Goal: Information Seeking & Learning: Learn about a topic

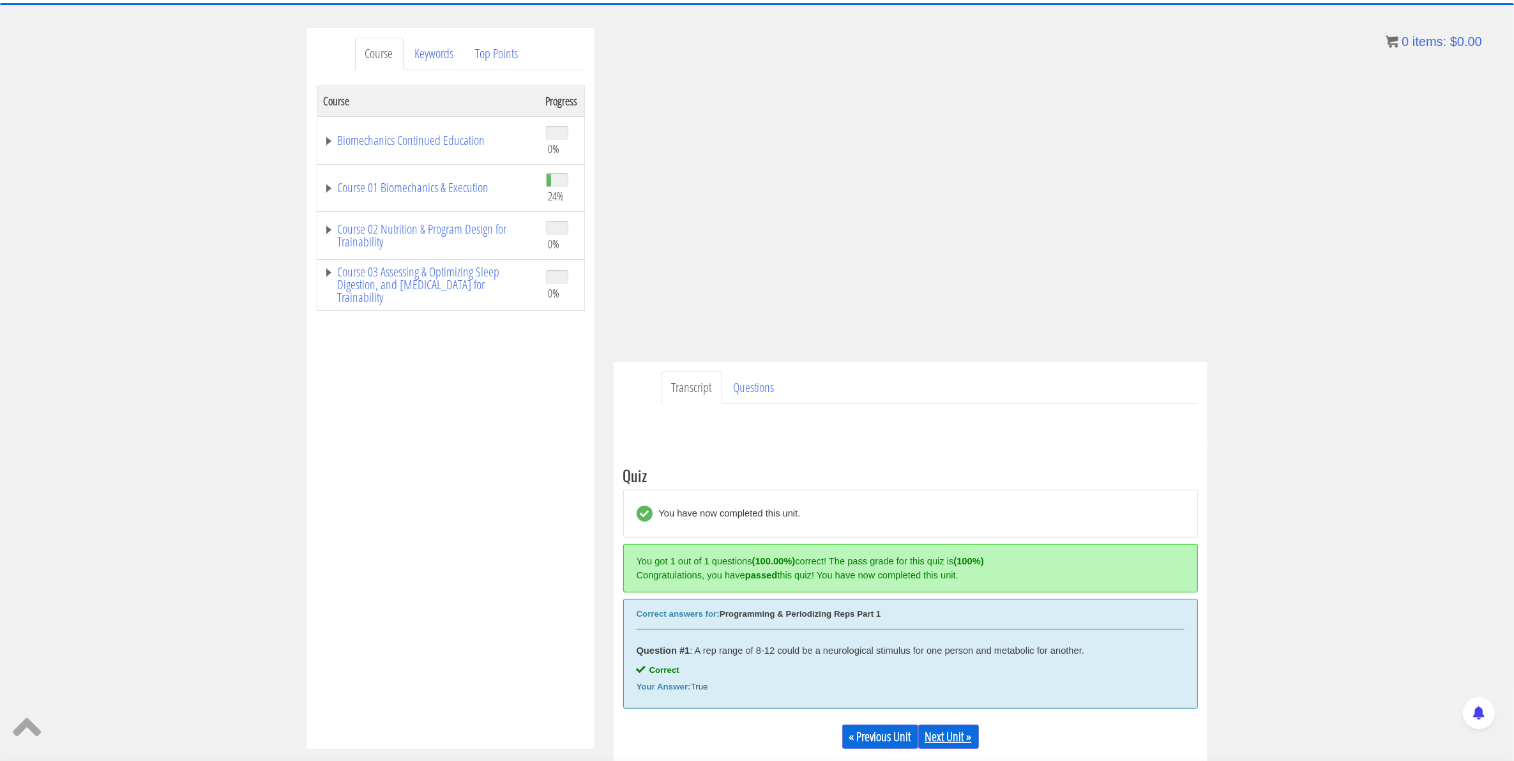
click at [961, 731] on link "Next Unit »" at bounding box center [948, 737] width 61 height 24
click at [927, 739] on link "Next Unit »" at bounding box center [948, 737] width 61 height 24
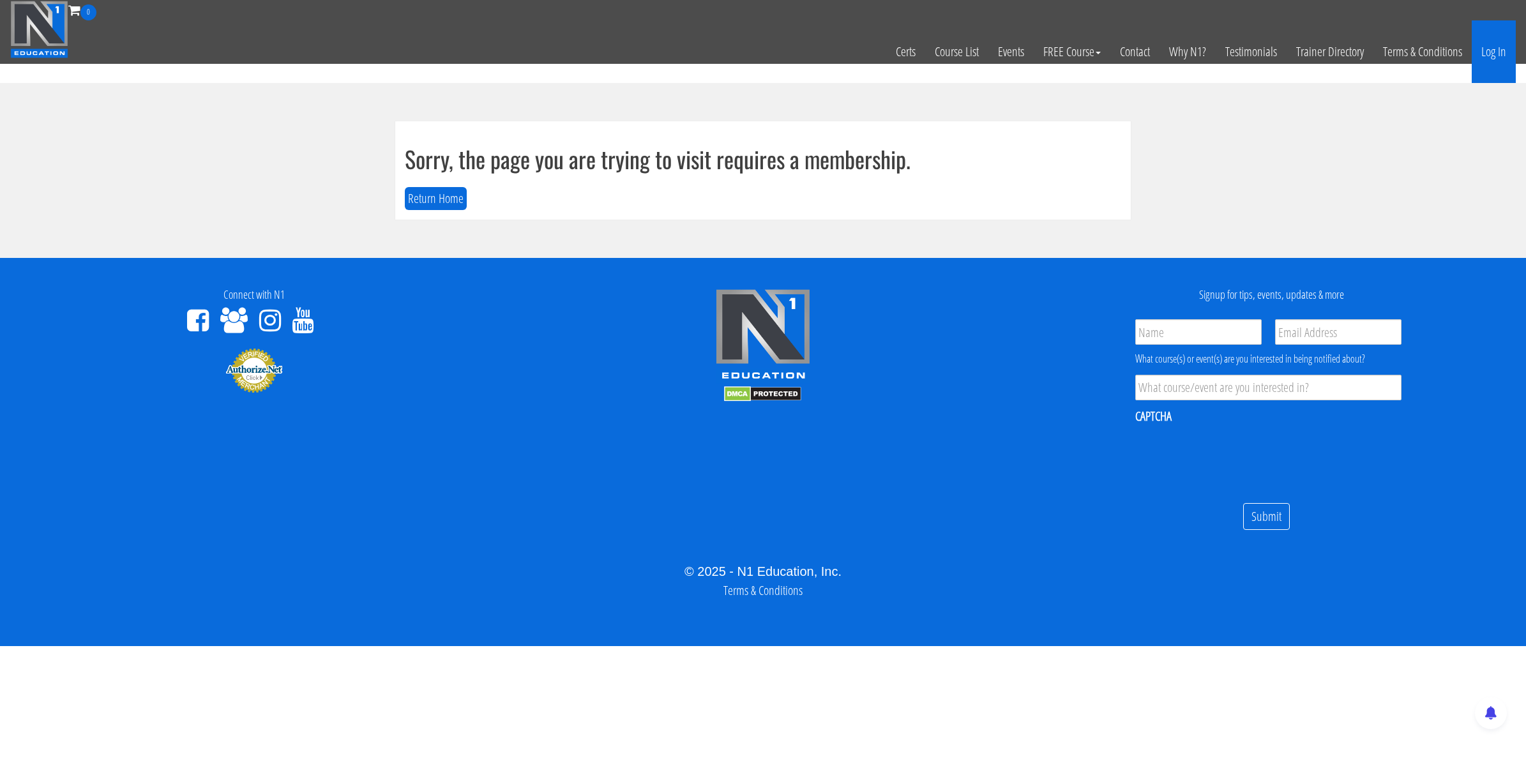
click at [1492, 49] on link "Log In" at bounding box center [1494, 51] width 44 height 63
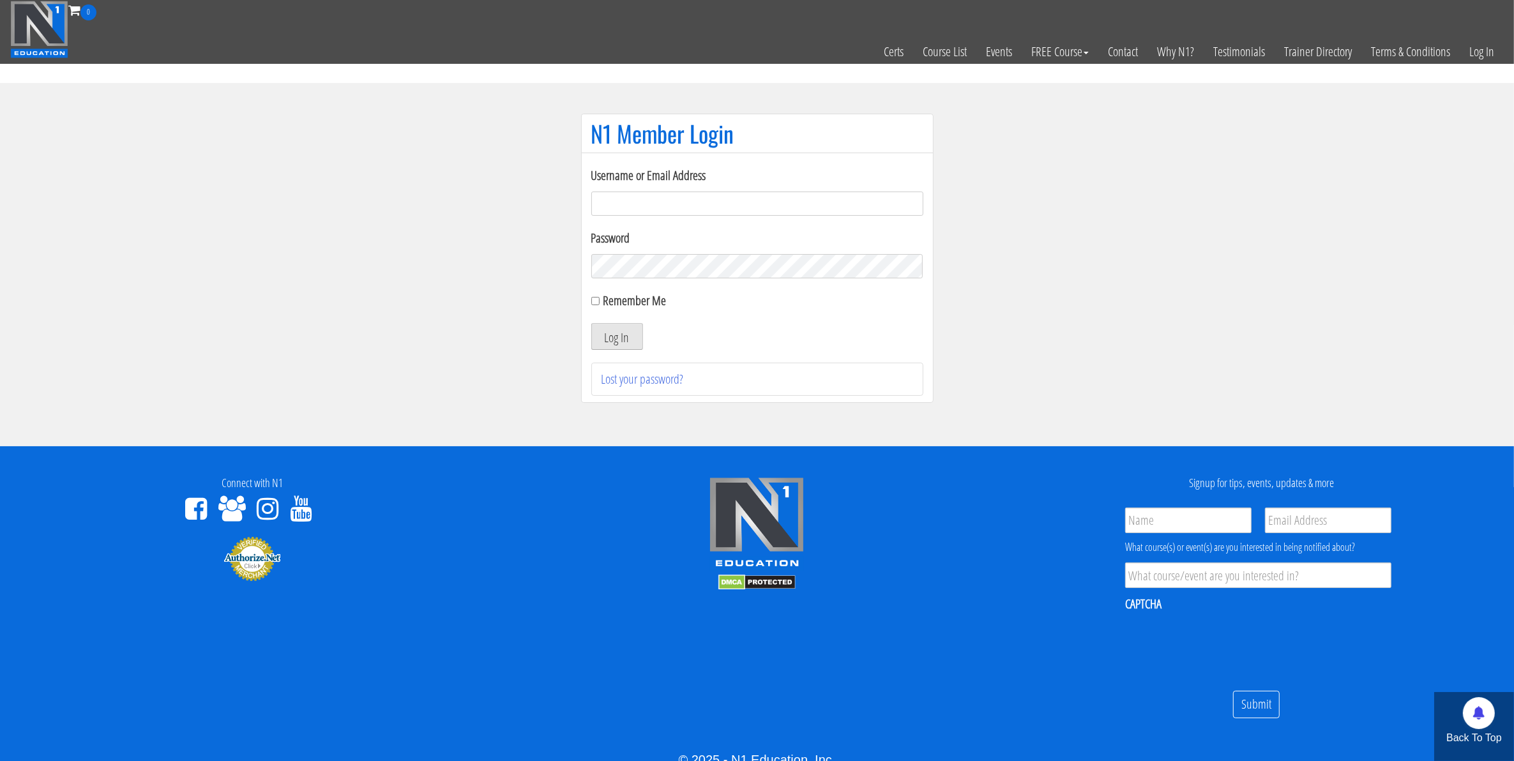
type input "[EMAIL_ADDRESS][DOMAIN_NAME]"
click at [627, 335] on button "Log In" at bounding box center [617, 336] width 52 height 27
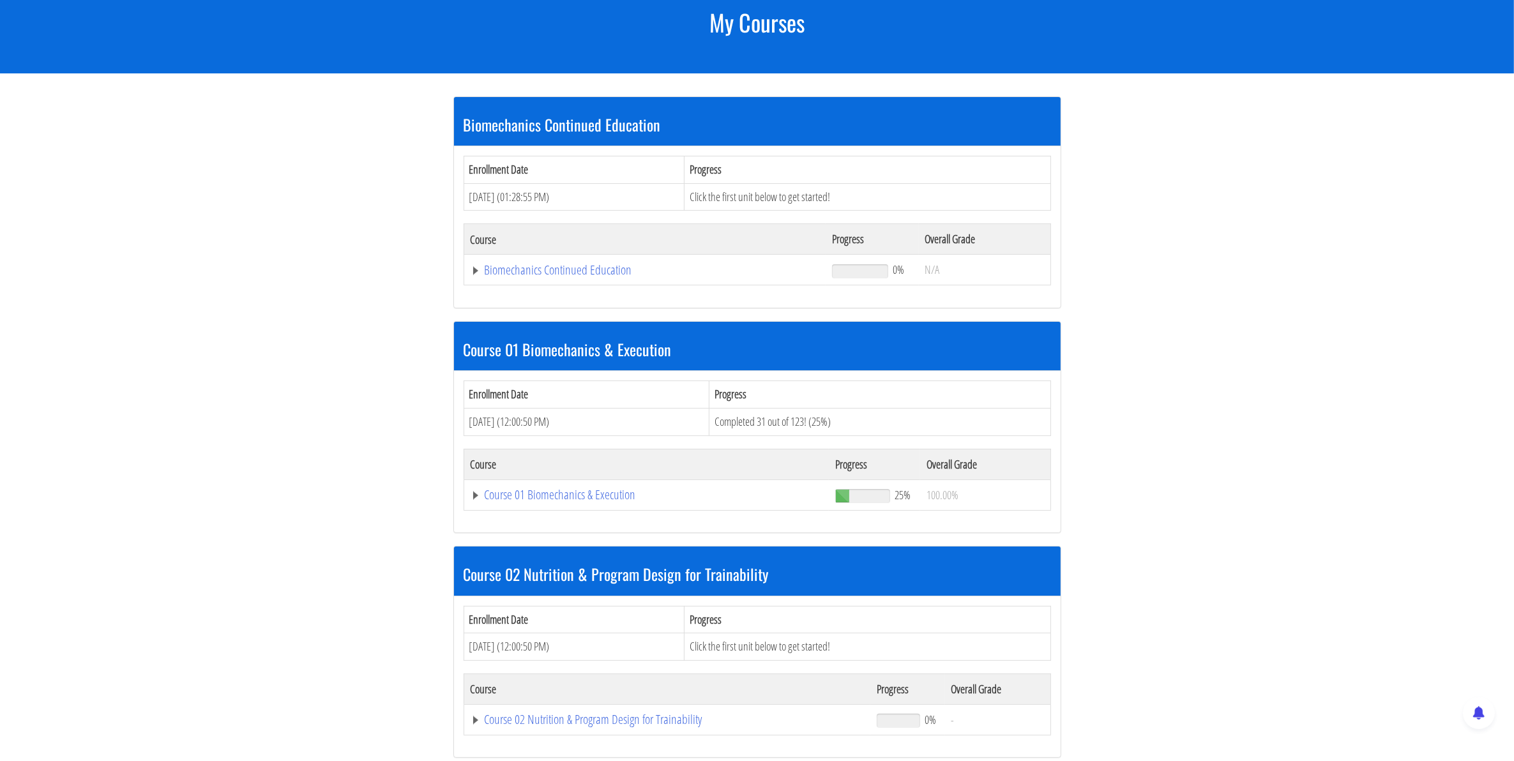
scroll to position [160, 0]
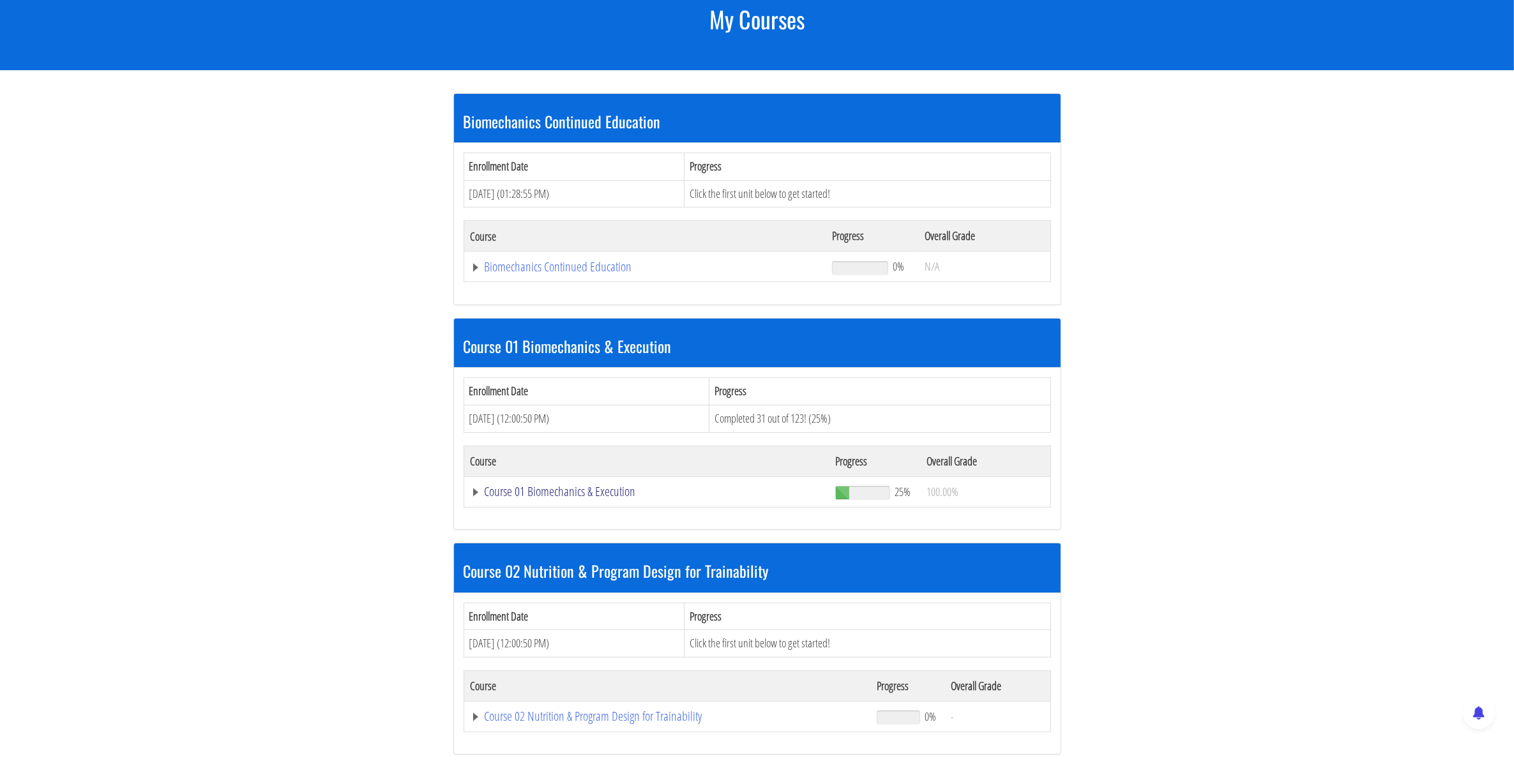
click at [542, 273] on link "Course 01 Biomechanics & Execution" at bounding box center [645, 267] width 349 height 13
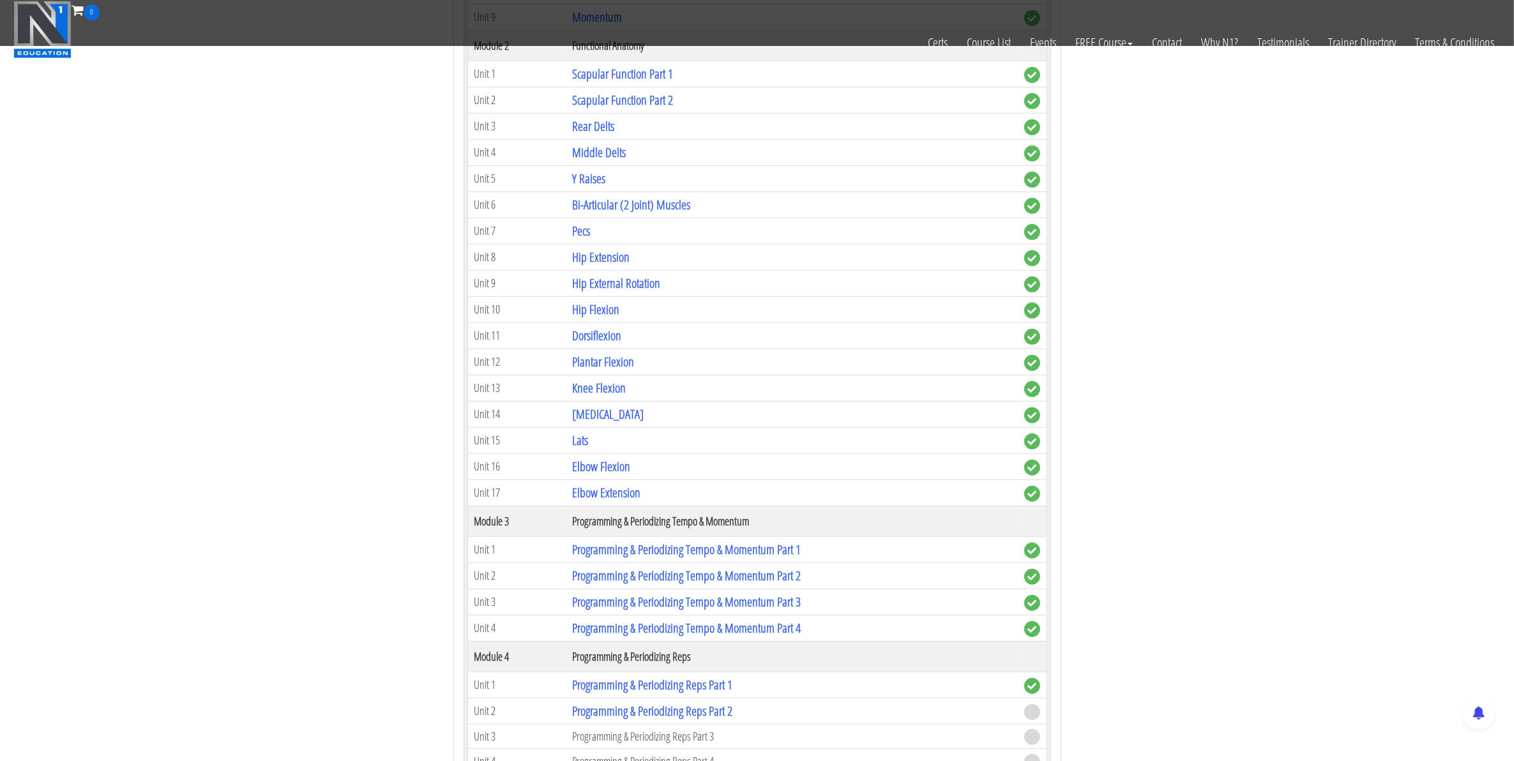
scroll to position [1038, 0]
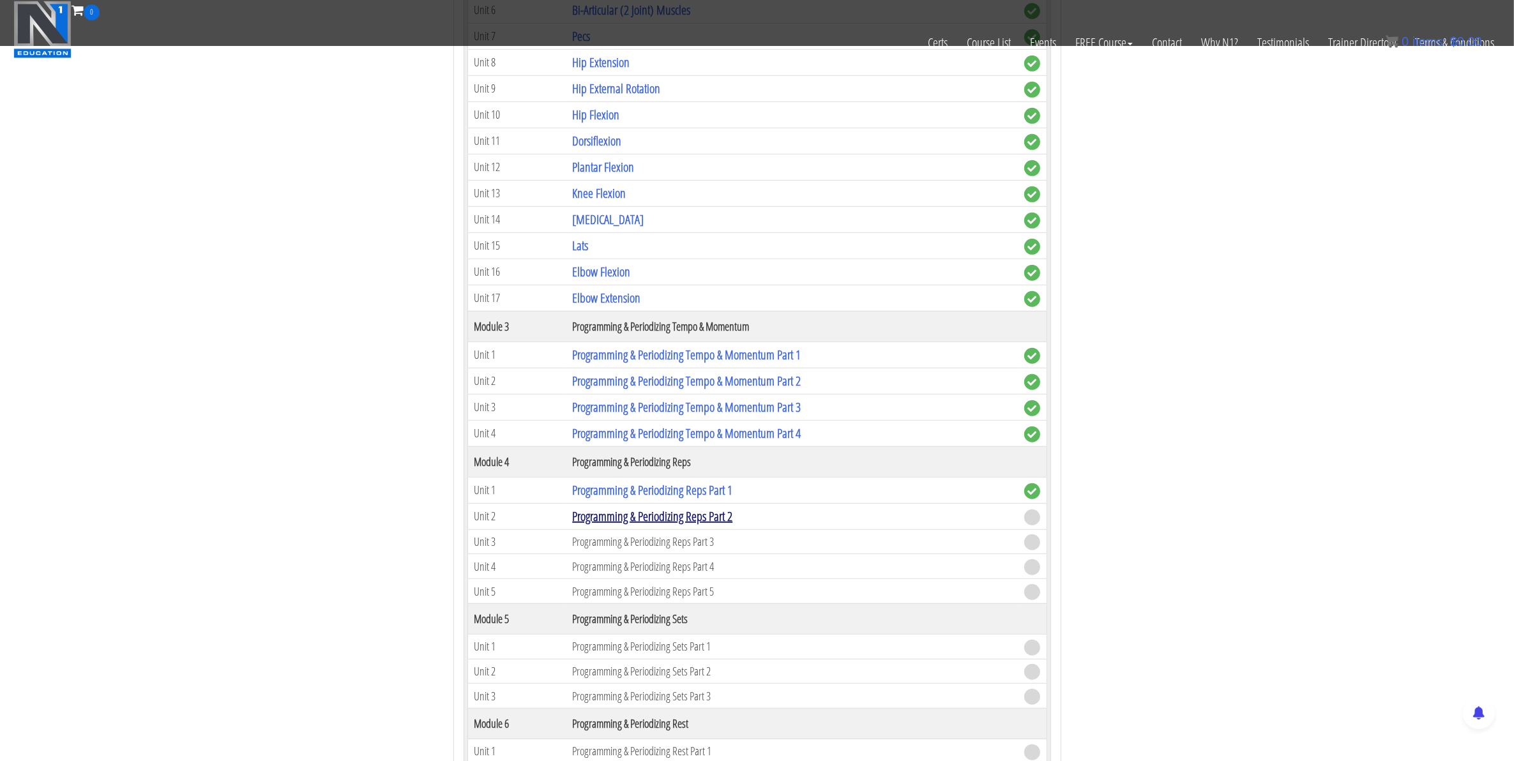
click at [623, 525] on link "Programming & Periodizing Reps Part 2" at bounding box center [652, 516] width 160 height 17
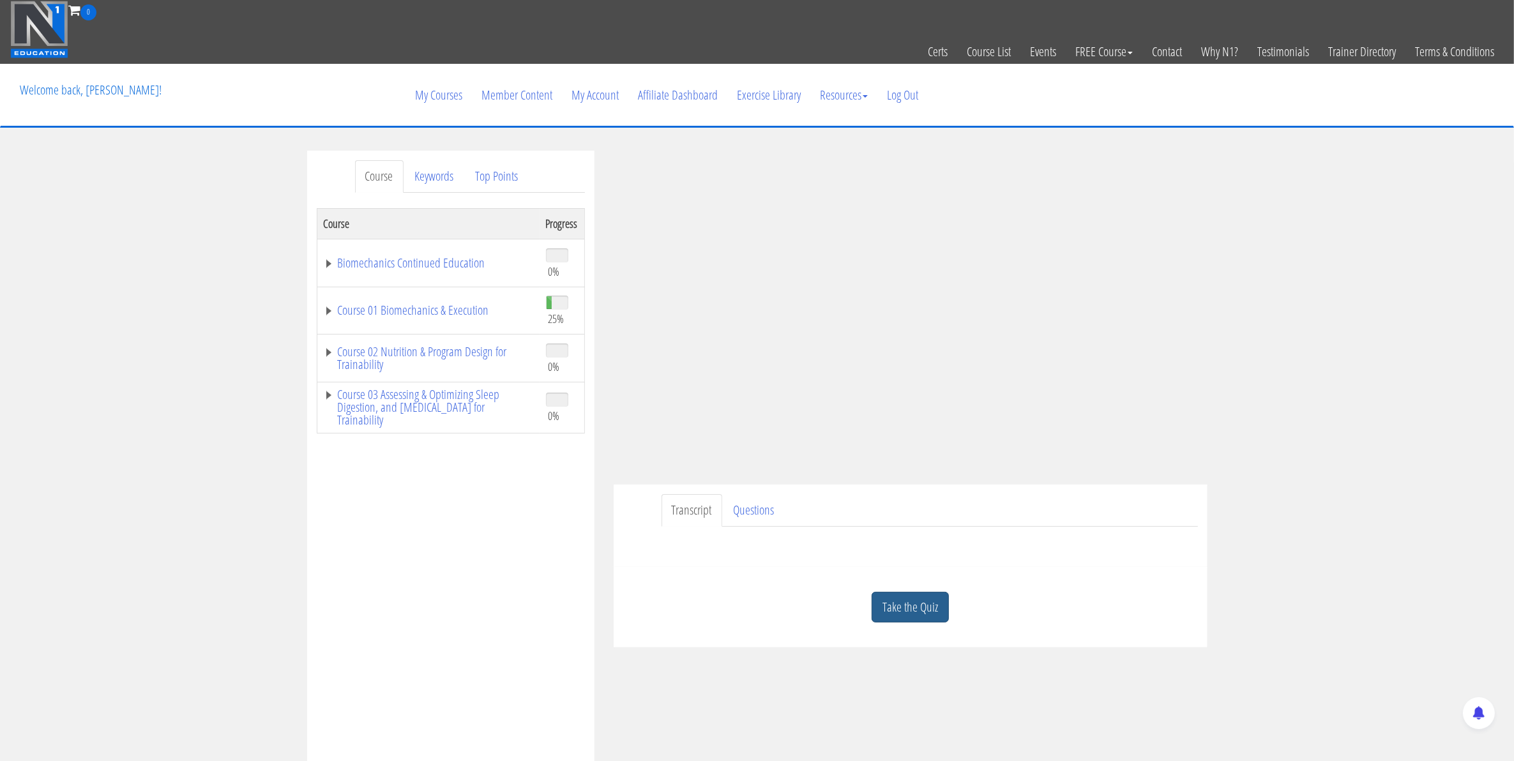
click at [927, 607] on link "Take the Quiz" at bounding box center [910, 607] width 77 height 31
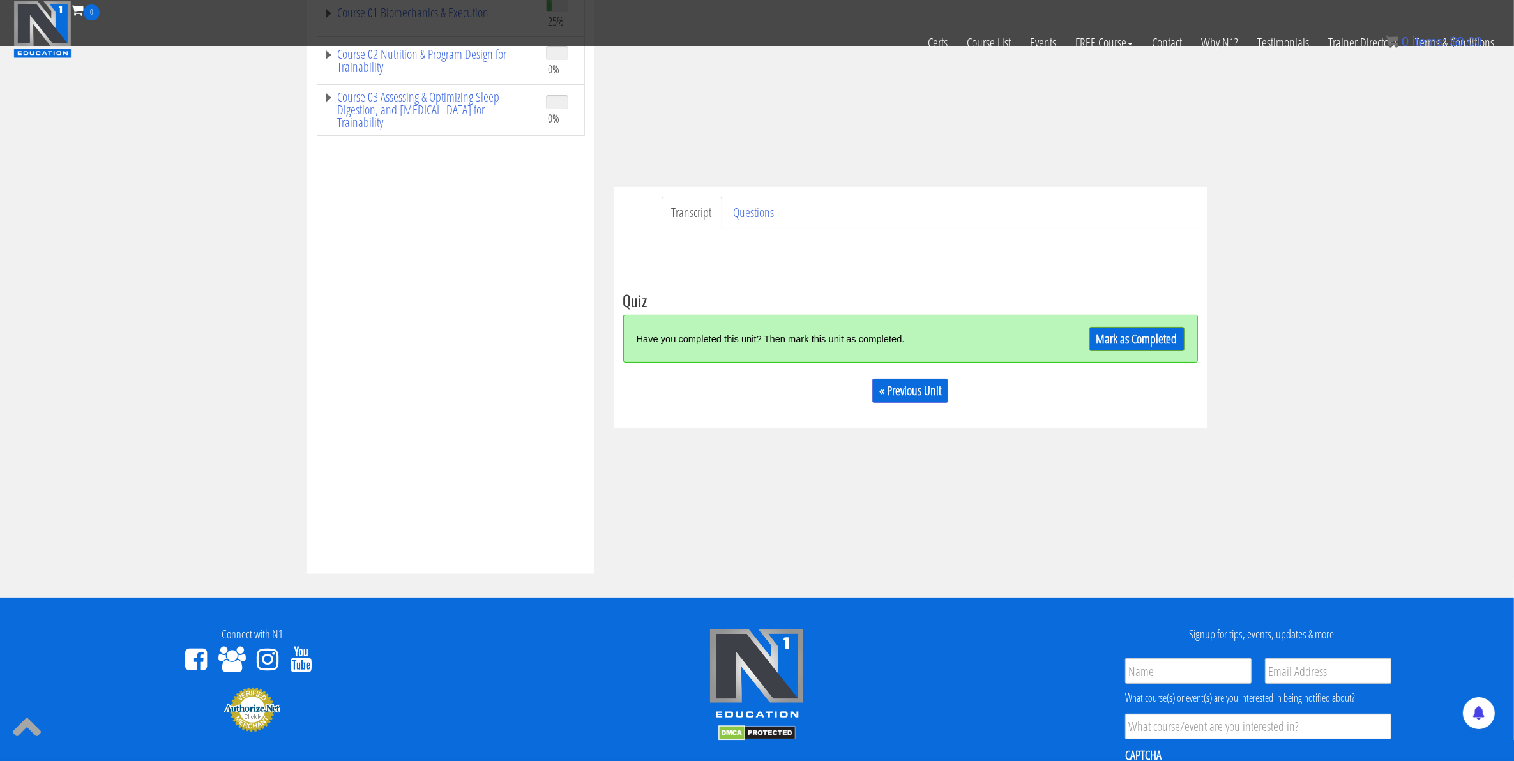
scroll to position [239, 0]
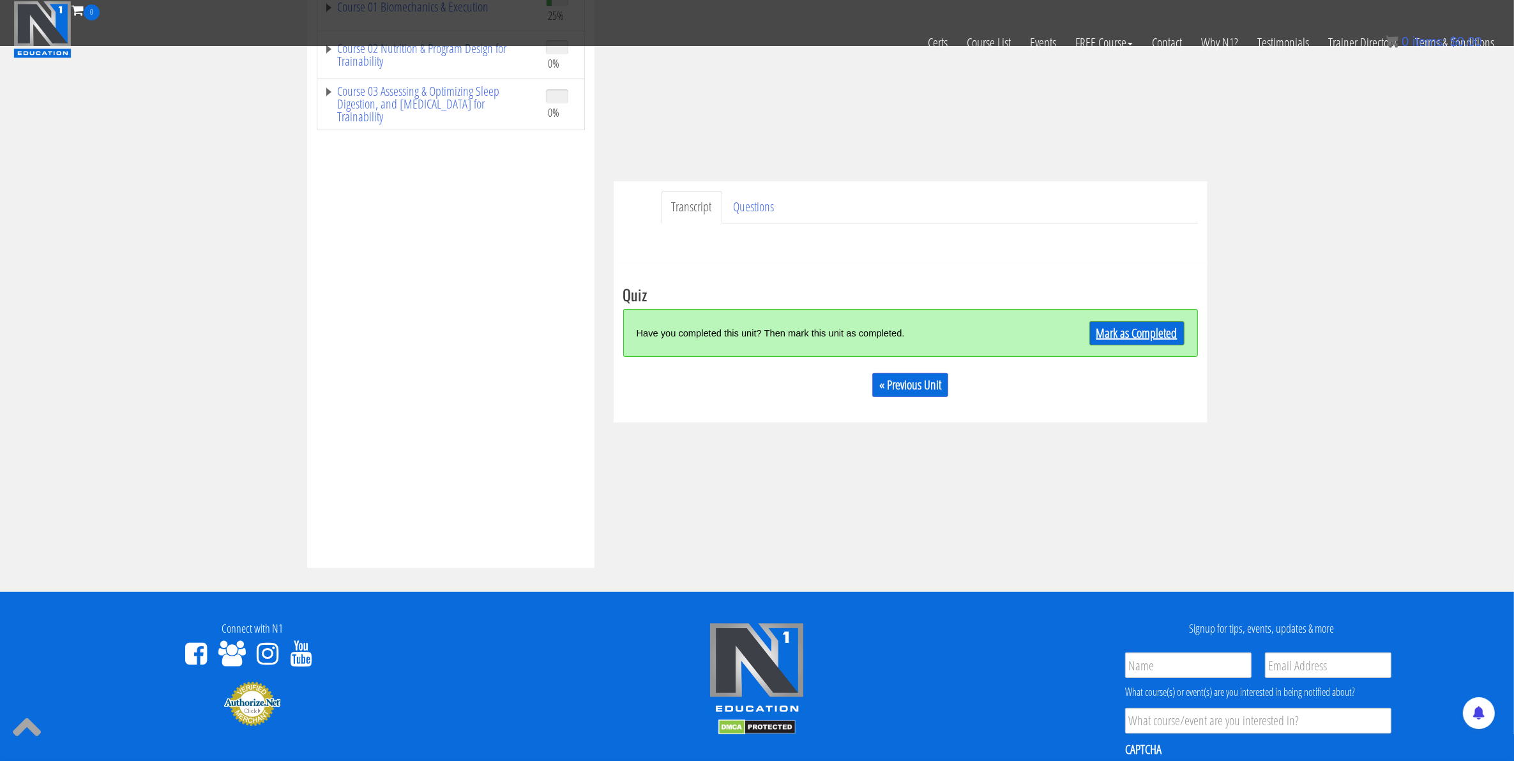
click at [1135, 337] on link "Mark as Completed" at bounding box center [1137, 333] width 95 height 24
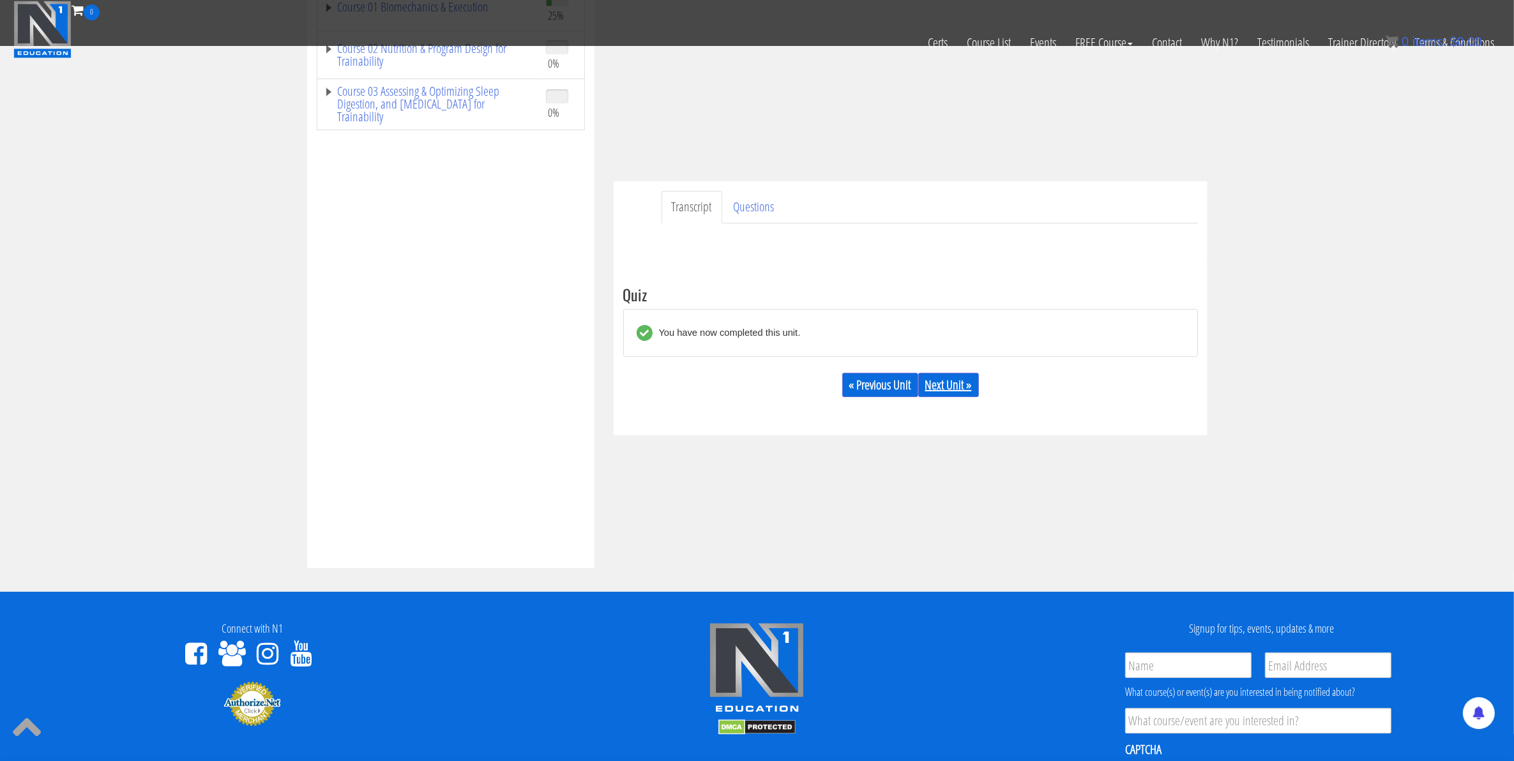
click at [947, 394] on link "Next Unit »" at bounding box center [948, 385] width 61 height 24
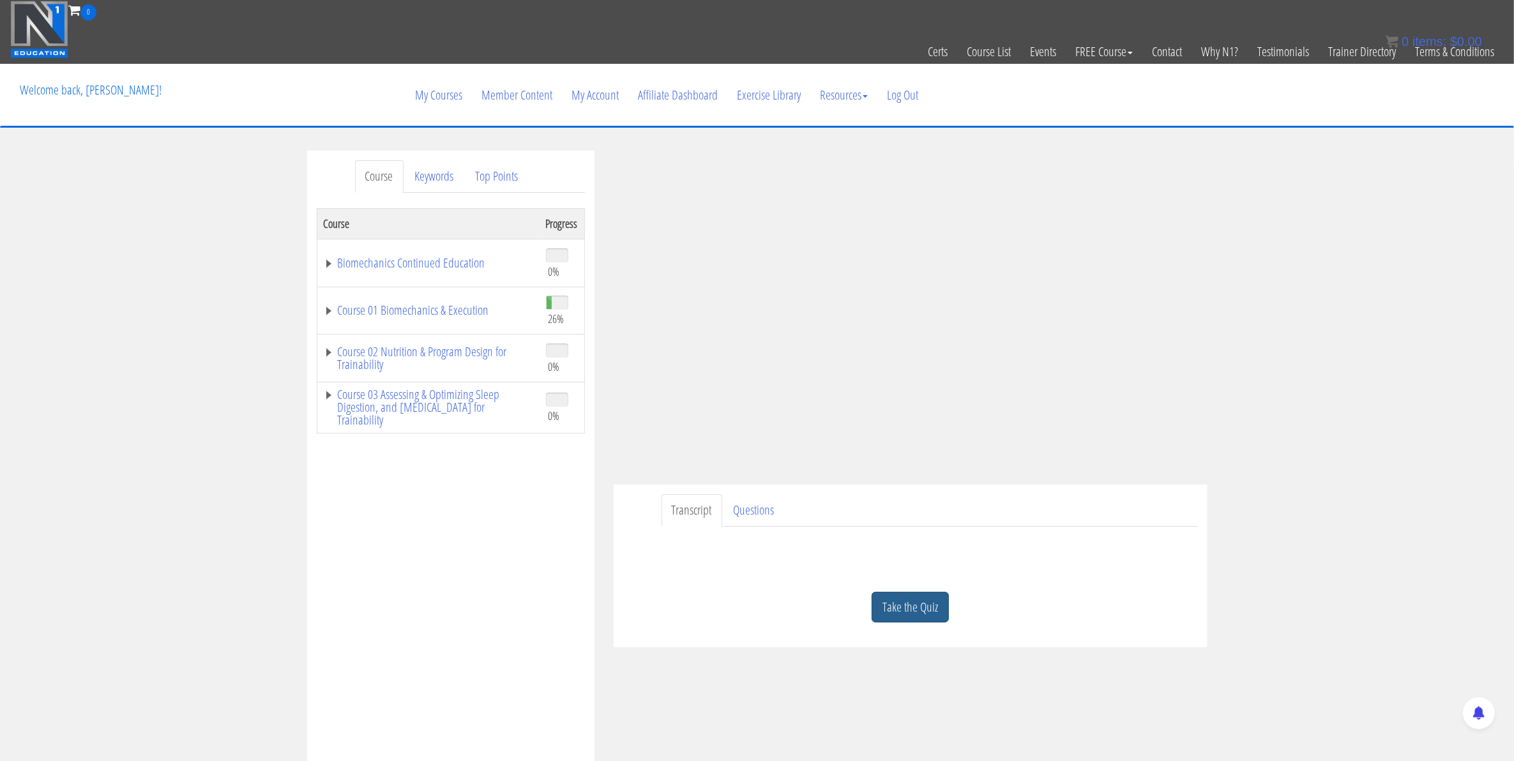
click at [895, 602] on link "Take the Quiz" at bounding box center [910, 607] width 77 height 31
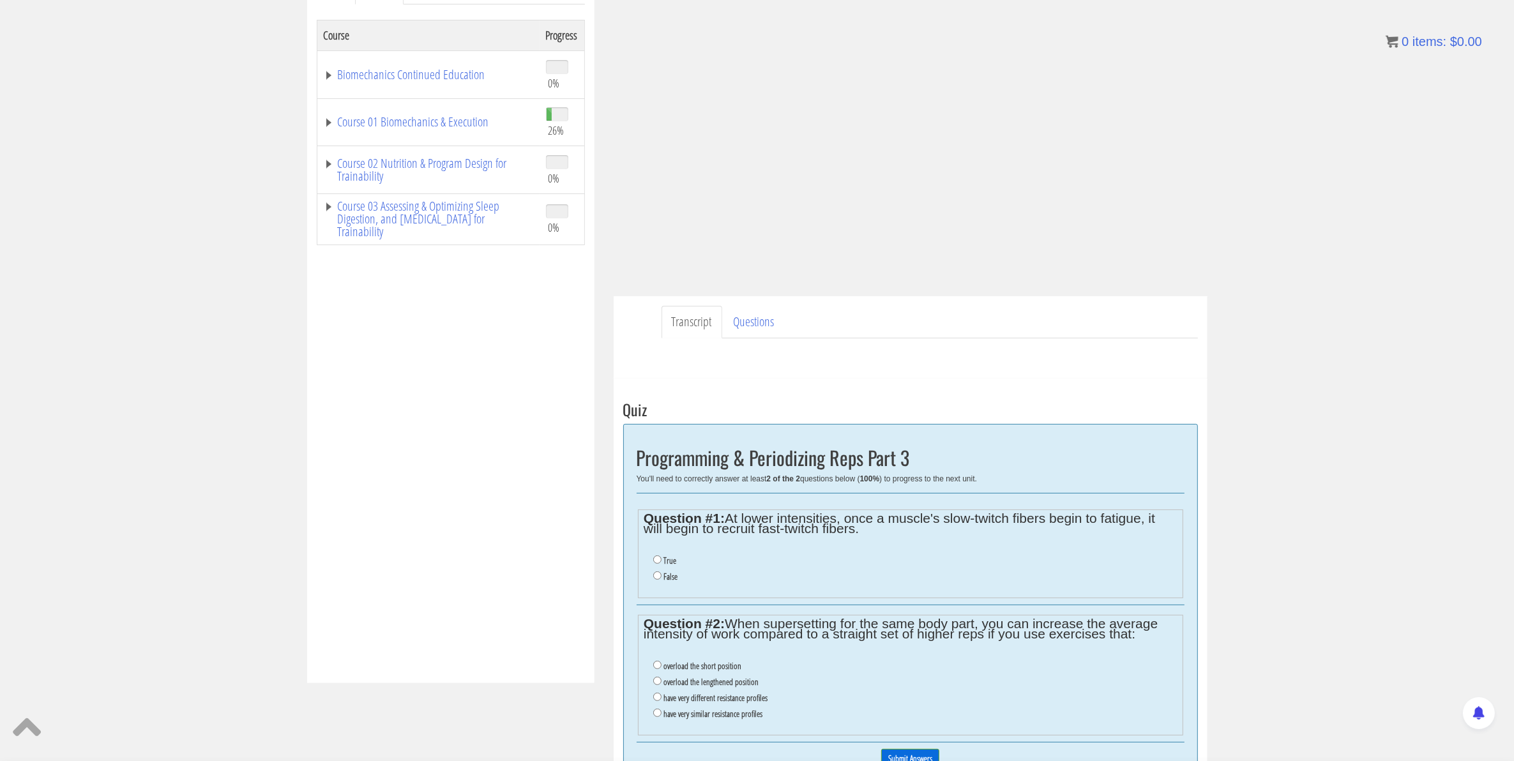
scroll to position [239, 0]
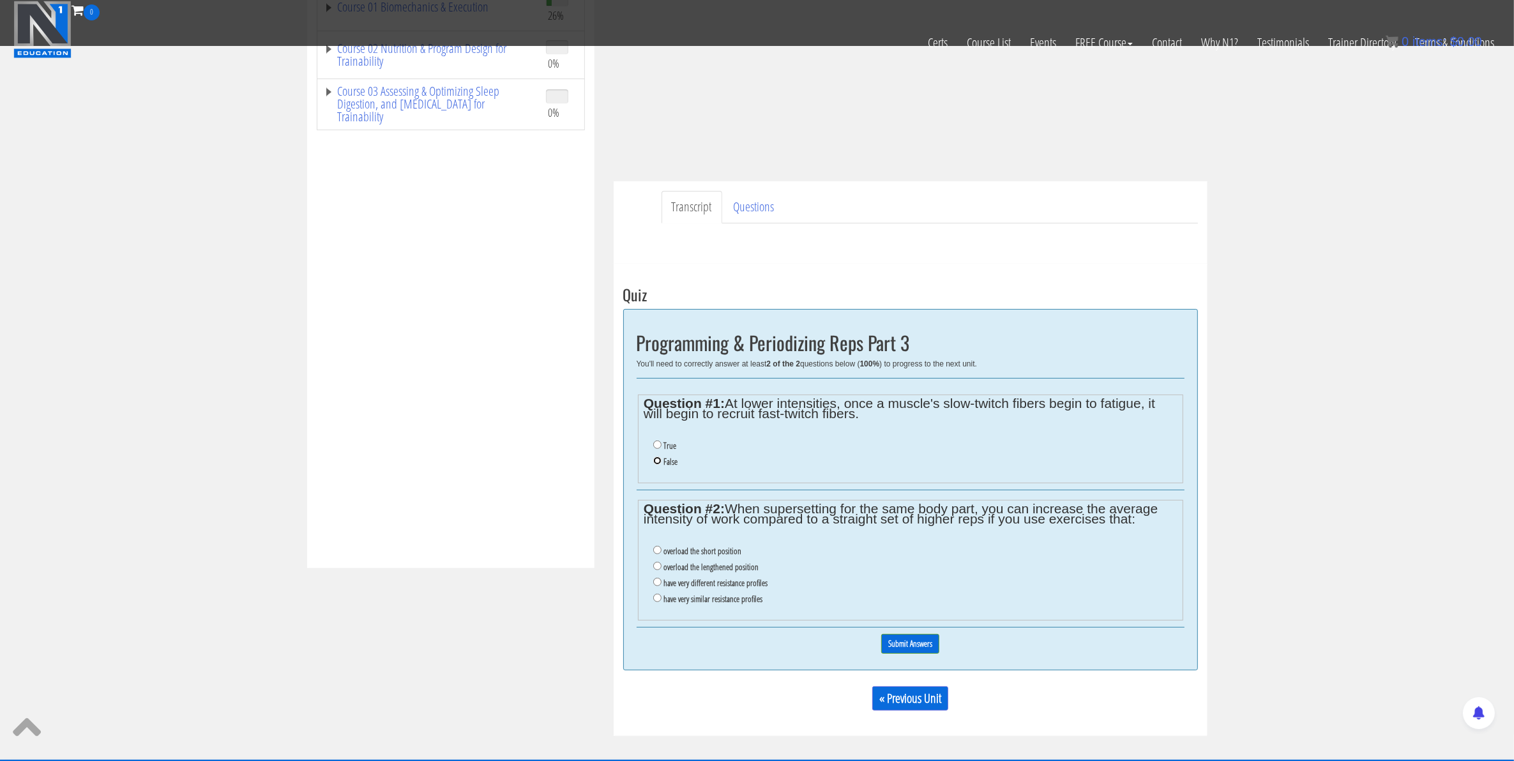
click at [658, 463] on input "False" at bounding box center [657, 461] width 8 height 8
radio input "true"
click at [712, 584] on label "have very different resistance profiles" at bounding box center [716, 583] width 104 height 10
click at [662, 584] on input "have very different resistance profiles" at bounding box center [657, 582] width 8 height 8
radio input "true"
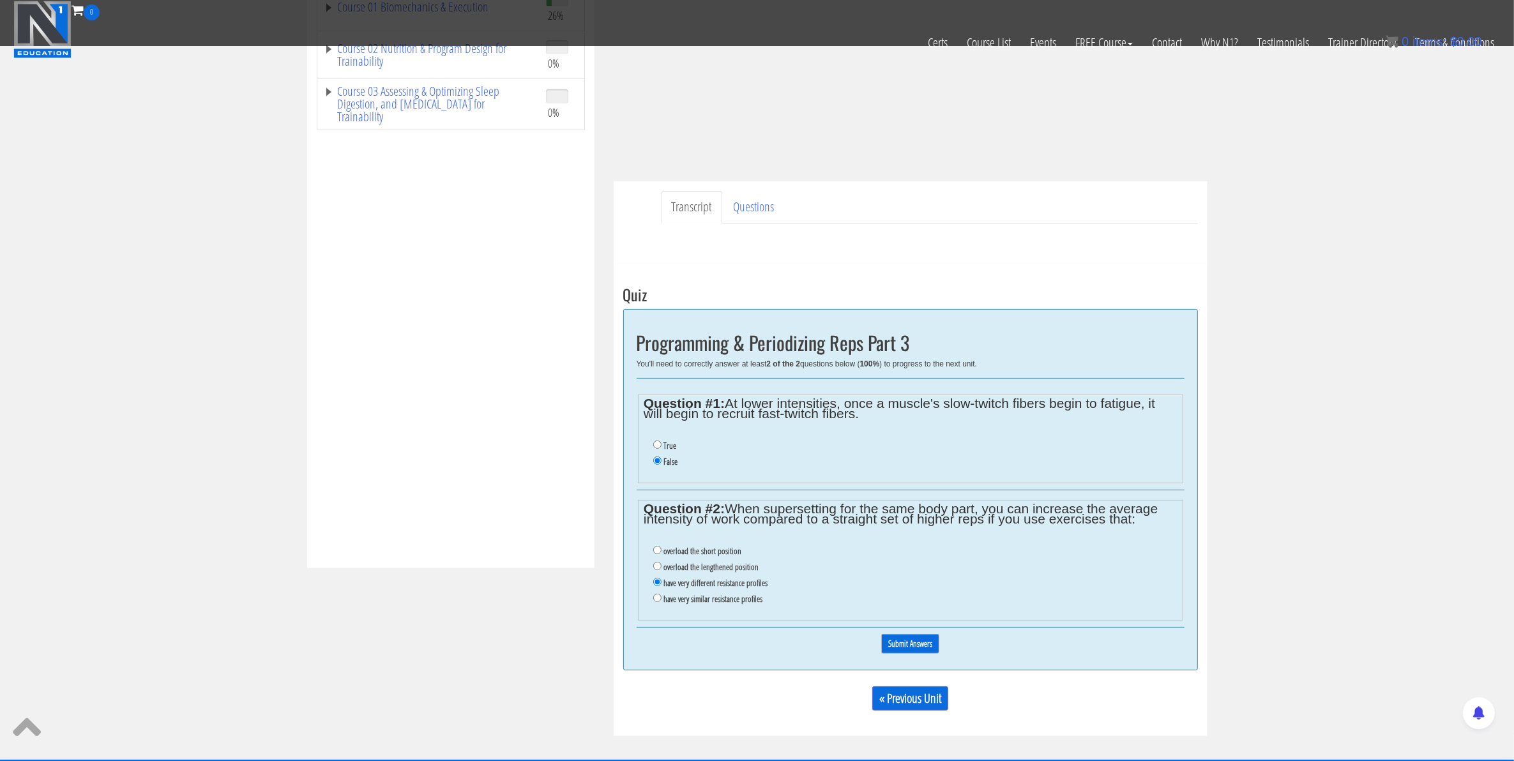
click at [894, 643] on input "Submit Answers" at bounding box center [910, 644] width 58 height 20
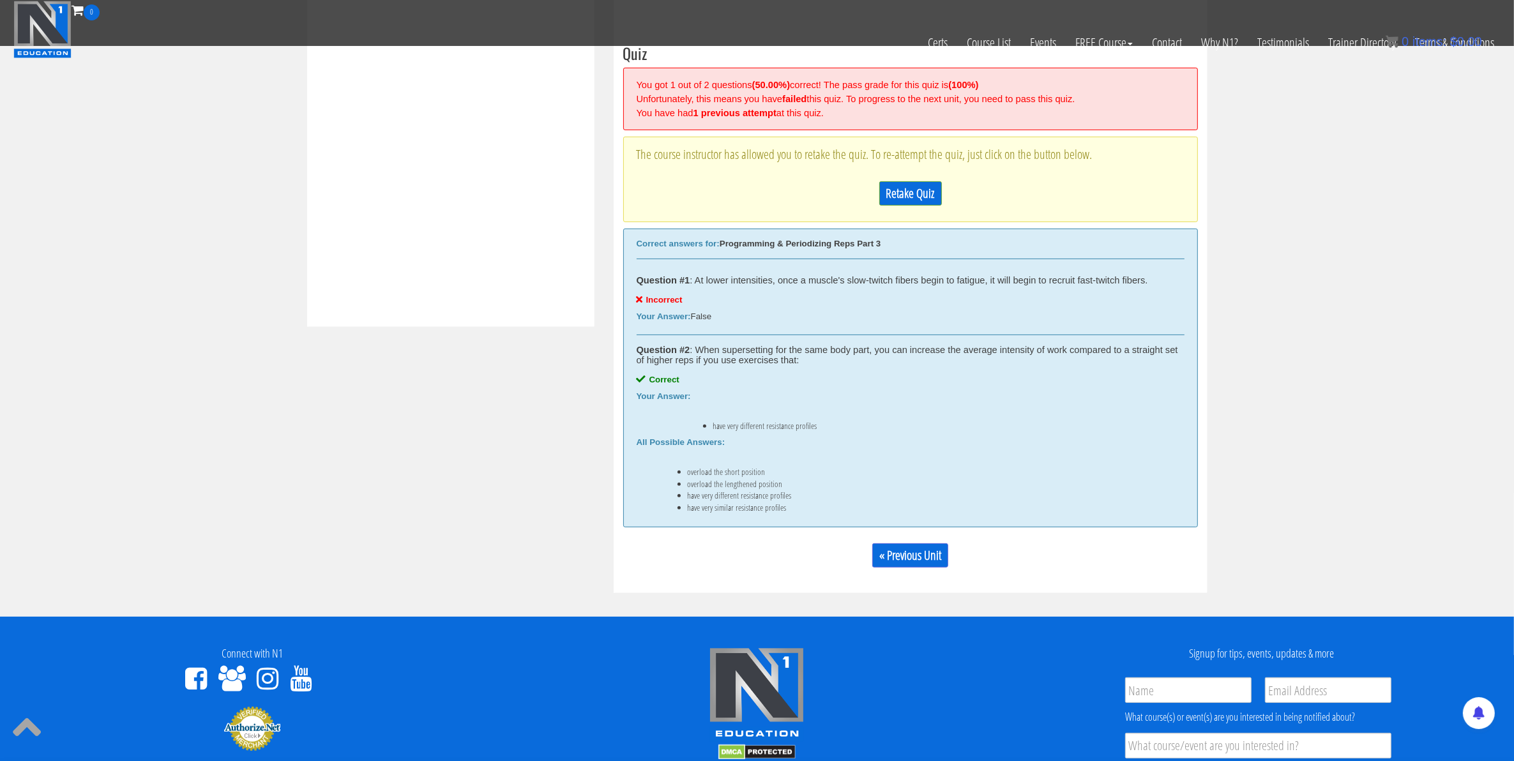
scroll to position [485, 0]
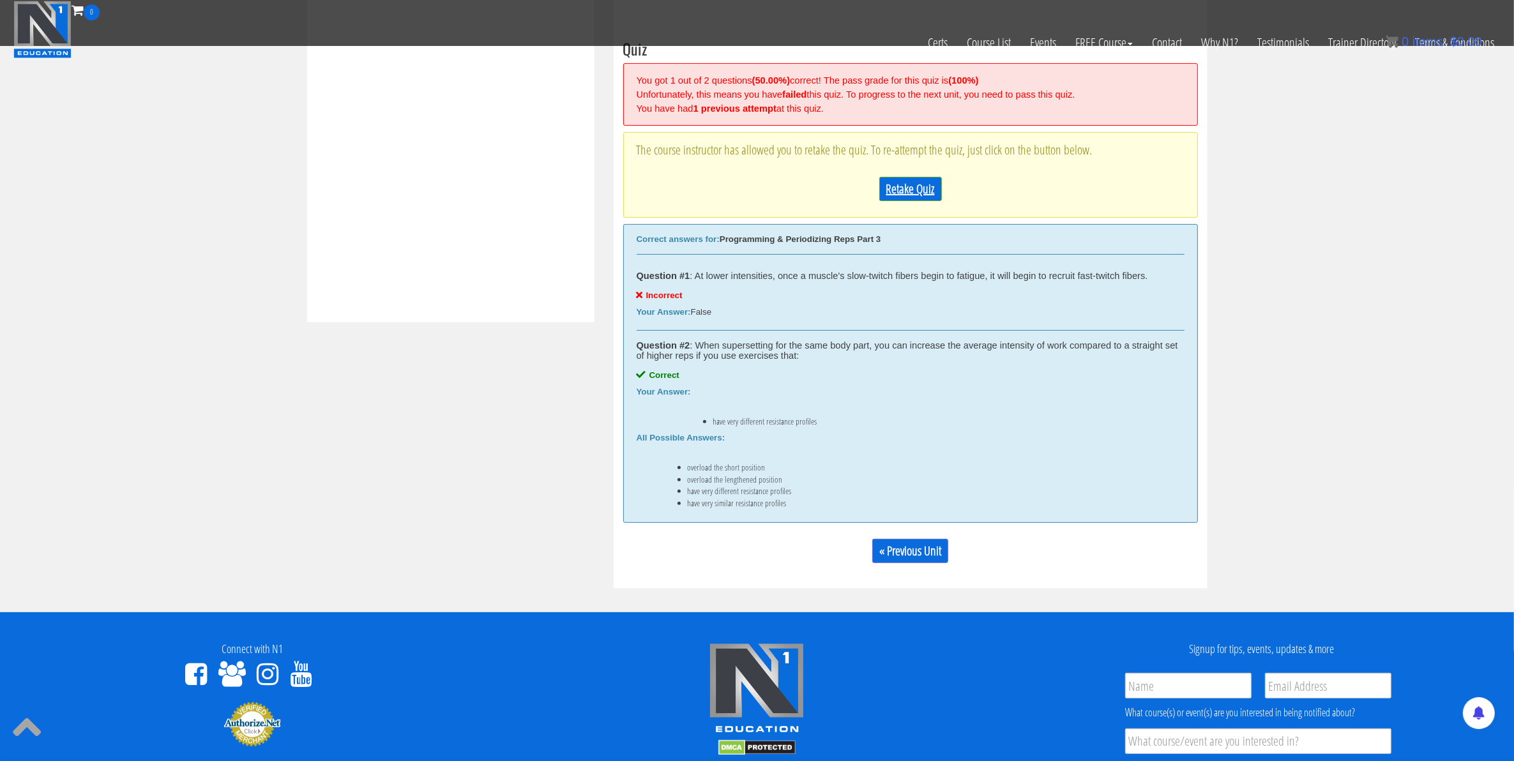
click at [895, 188] on link "Retake Quiz" at bounding box center [910, 189] width 63 height 24
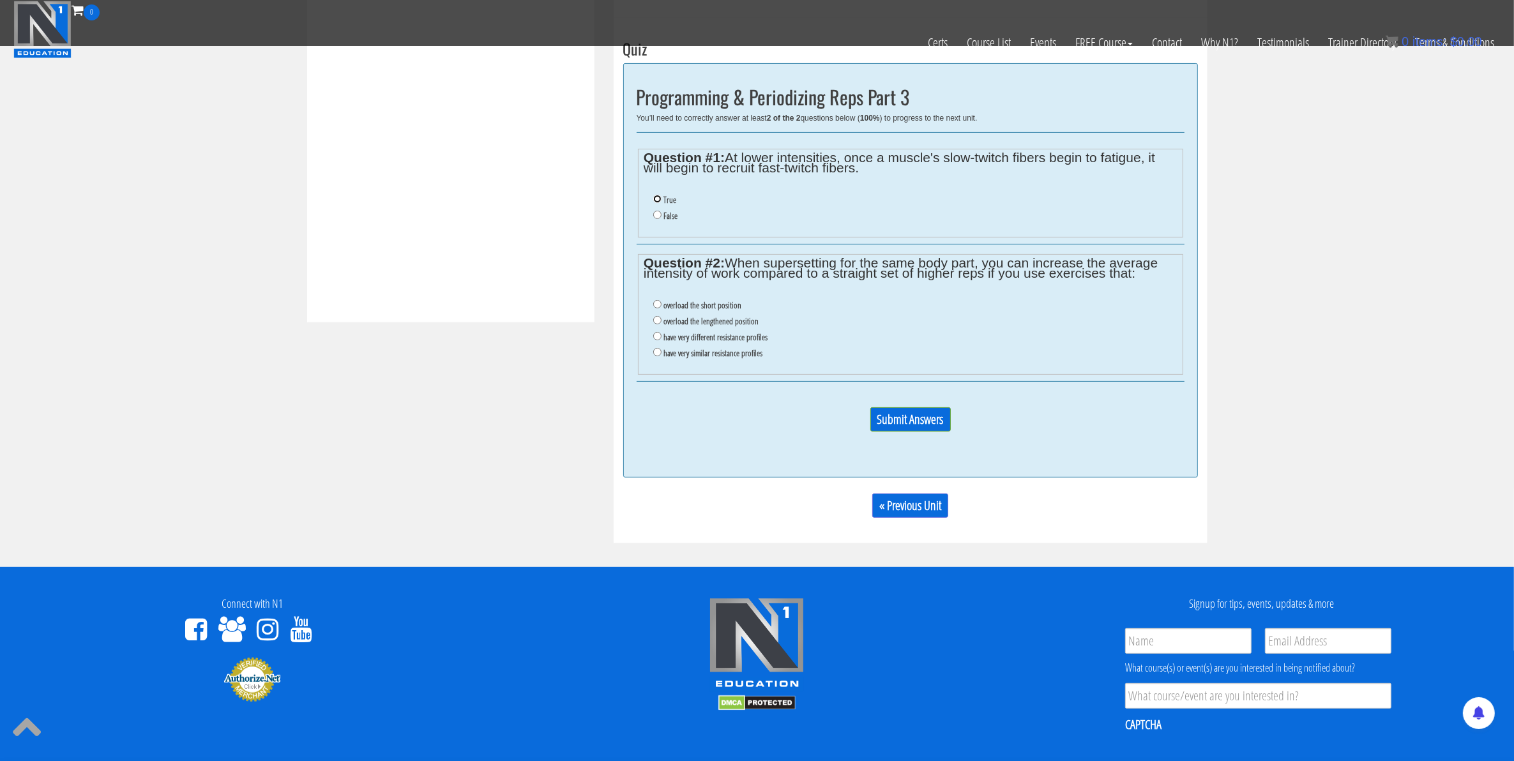
click at [658, 196] on input "True" at bounding box center [657, 199] width 8 height 8
radio input "true"
click at [658, 338] on input "have very different resistance profiles" at bounding box center [657, 336] width 8 height 8
radio input "true"
click at [885, 425] on input "Submit Answers" at bounding box center [910, 419] width 80 height 24
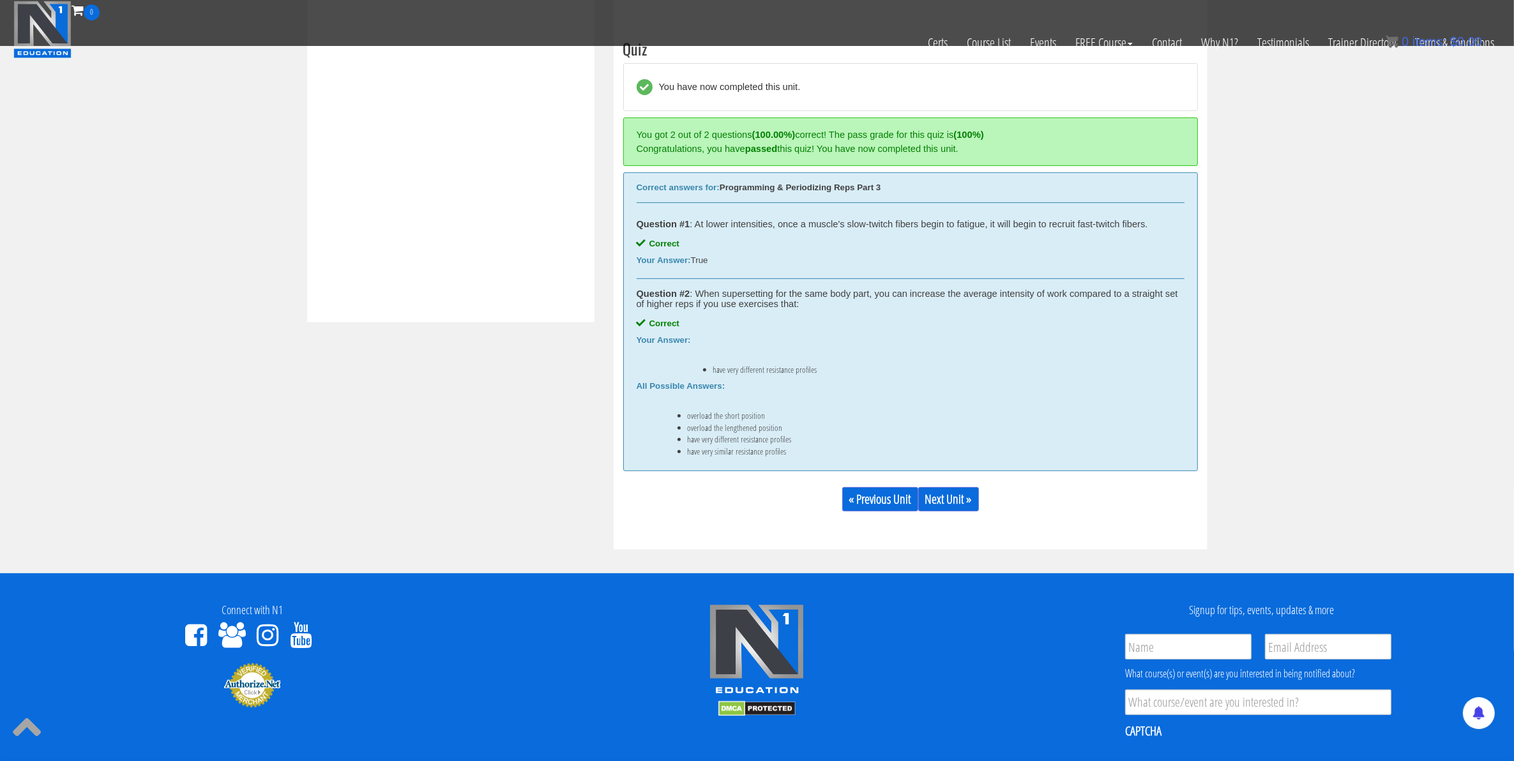
click at [946, 514] on div "« Previous Unit Next Unit »" at bounding box center [910, 499] width 575 height 43
click at [944, 506] on link "Next Unit »" at bounding box center [948, 499] width 61 height 24
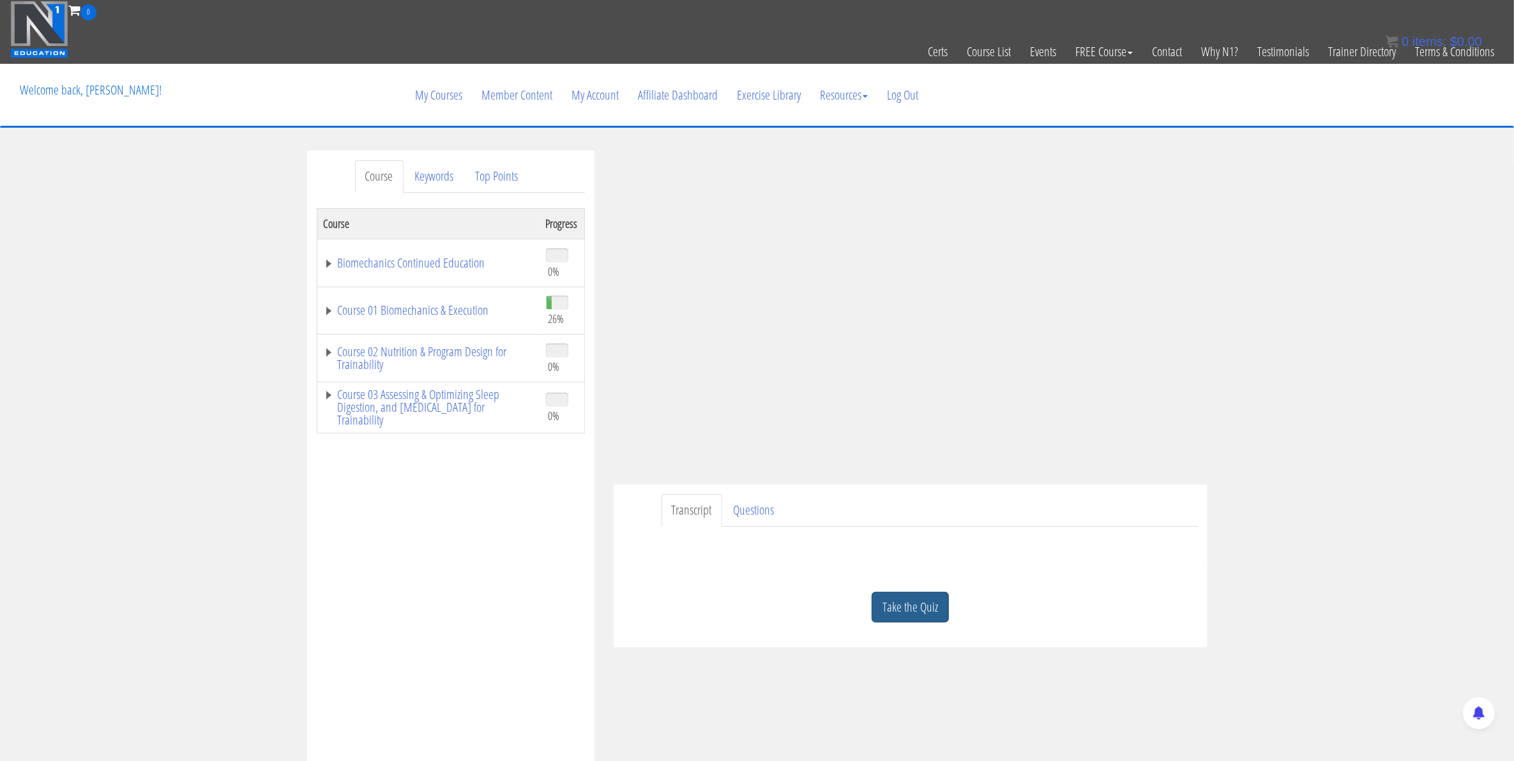
click at [908, 600] on link "Take the Quiz" at bounding box center [910, 607] width 77 height 31
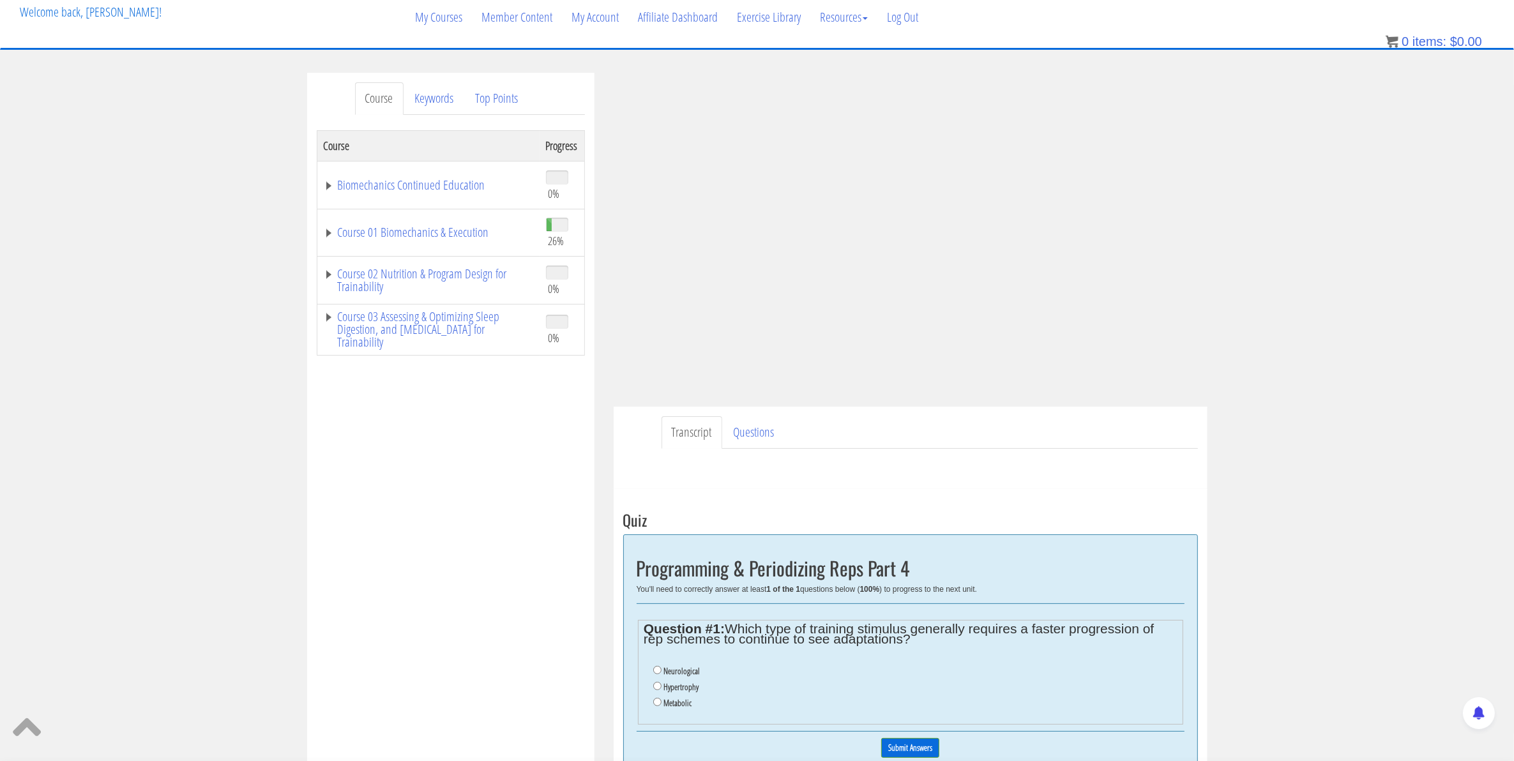
scroll to position [84, 0]
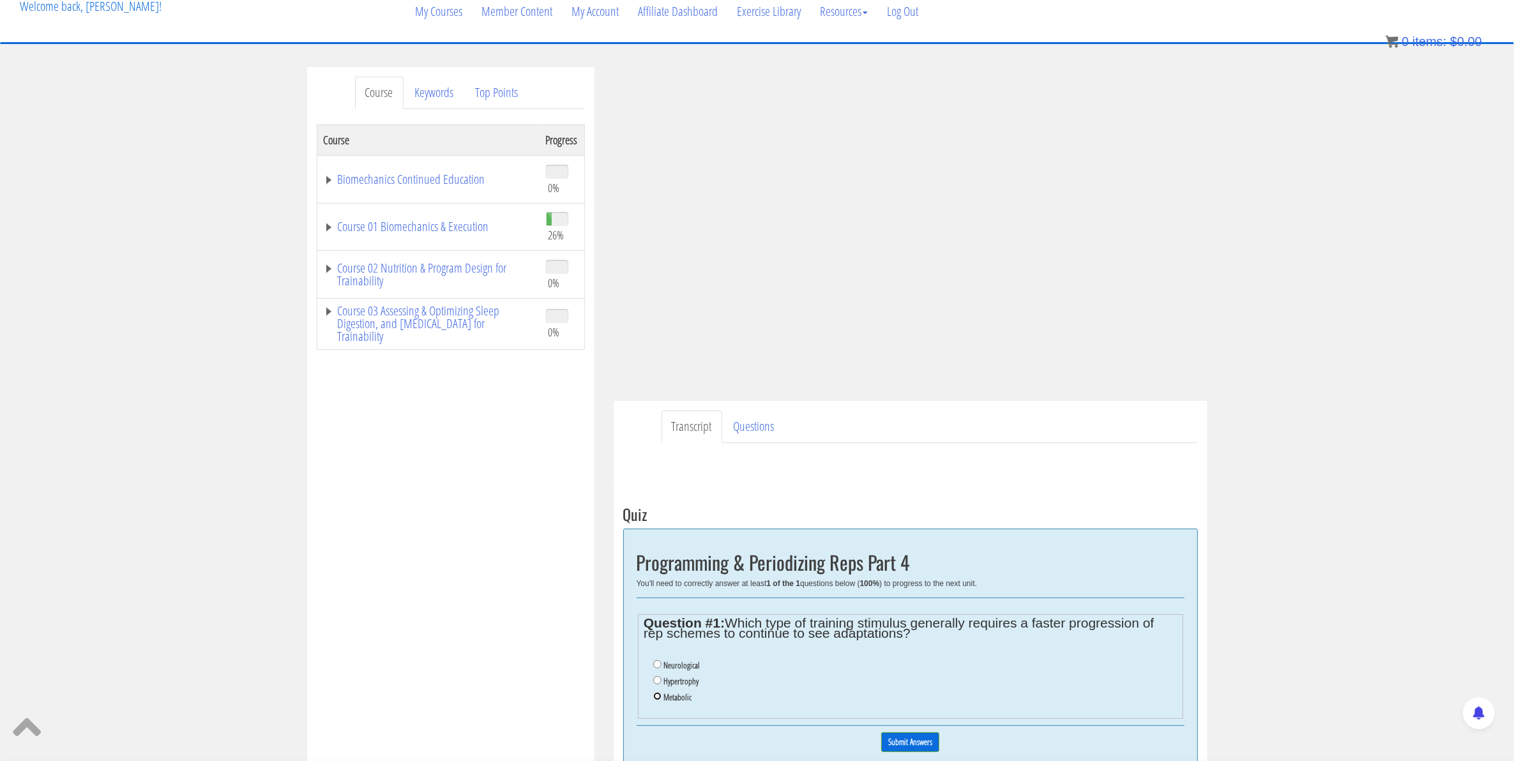
click at [657, 697] on input "Metabolic" at bounding box center [657, 696] width 8 height 8
radio input "true"
click at [902, 741] on input "Submit Answers" at bounding box center [910, 743] width 58 height 20
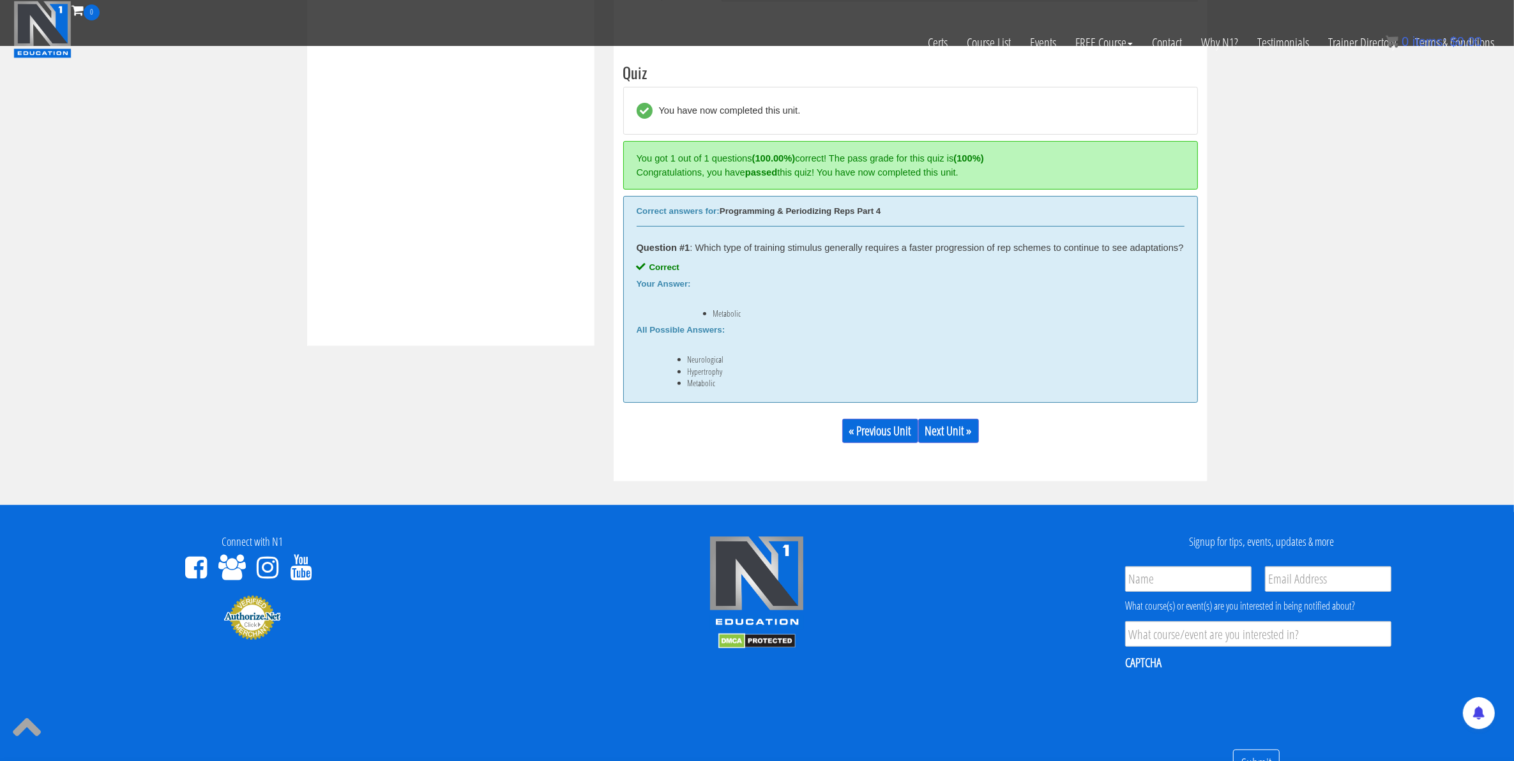
scroll to position [479, 0]
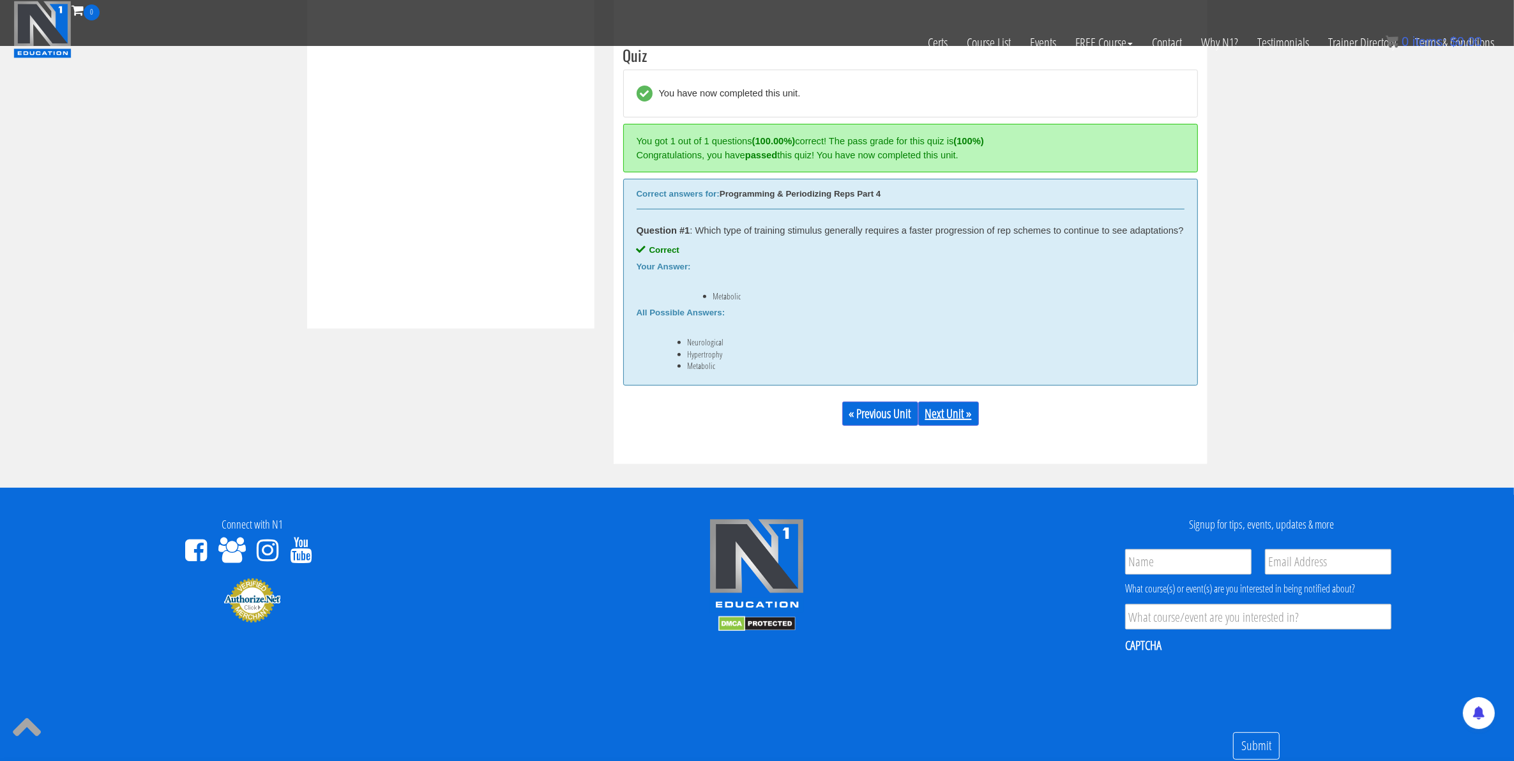
click at [975, 426] on link "Next Unit »" at bounding box center [948, 414] width 61 height 24
